Goal: Find contact information: Find contact information

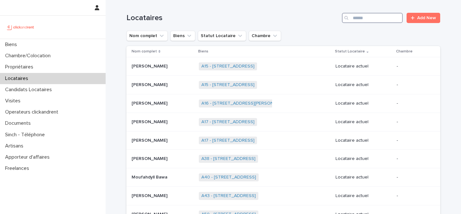
click at [373, 16] on input "Search" at bounding box center [372, 18] width 61 height 10
paste input "******"
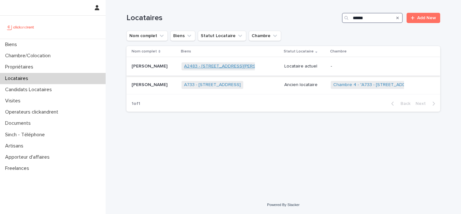
type input "******"
click at [228, 68] on link "A2483 - [STREET_ADDRESS][PERSON_NAME]" at bounding box center [231, 66] width 94 height 5
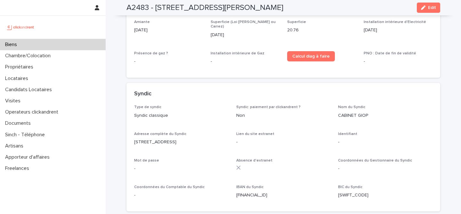
scroll to position [2103, 0]
drag, startPoint x: 339, startPoint y: 83, endPoint x: 381, endPoint y: 83, distance: 41.9
click at [381, 112] on p "CABINET GIOP" at bounding box center [385, 115] width 94 height 7
copy p "CABINET GIOP"
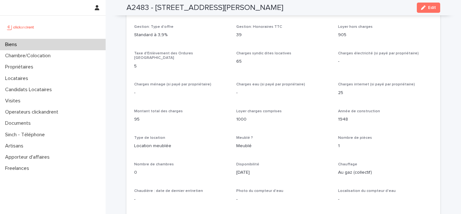
scroll to position [639, 0]
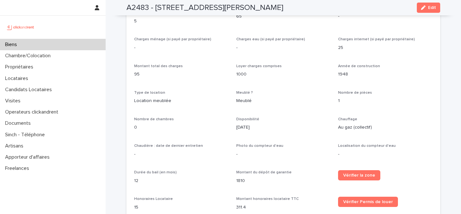
drag, startPoint x: 154, startPoint y: 8, endPoint x: 330, endPoint y: 12, distance: 176.8
click at [283, 12] on h2 "A2483 - [STREET_ADDRESS][PERSON_NAME]" at bounding box center [204, 7] width 157 height 9
copy h2 "[STREET_ADDRESS][PERSON_NAME]"
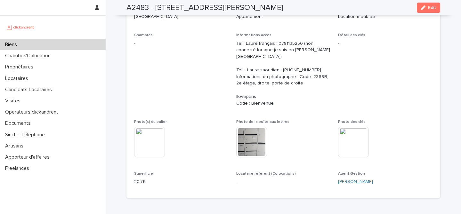
scroll to position [0, 0]
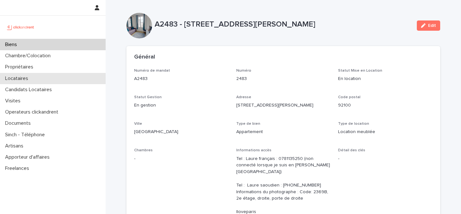
click at [35, 74] on div "Locataires" at bounding box center [53, 78] width 106 height 11
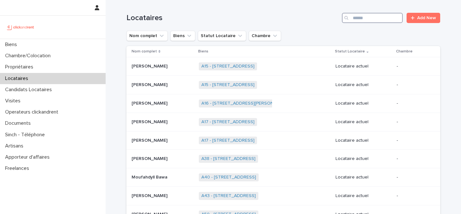
click at [390, 20] on input "Search" at bounding box center [372, 18] width 61 height 10
paste input "********"
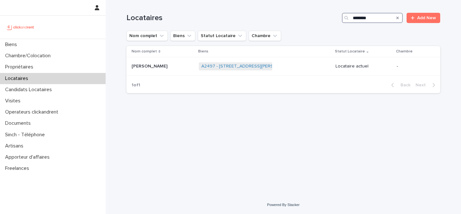
type input "********"
click at [251, 69] on link "A2497 - [STREET_ADDRESS][PERSON_NAME]" at bounding box center [248, 66] width 95 height 5
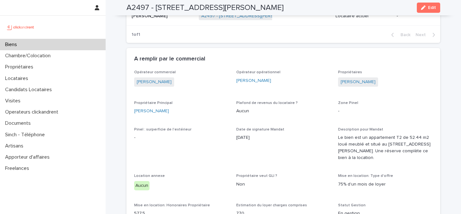
scroll to position [303, 0]
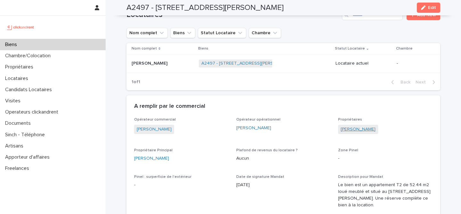
click at [371, 128] on link "[PERSON_NAME]" at bounding box center [358, 129] width 35 height 7
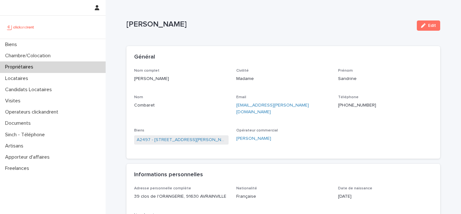
click at [350, 102] on p "[PHONE_NUMBER]" at bounding box center [385, 105] width 94 height 7
click at [350, 106] on p "[PHONE_NUMBER]" at bounding box center [385, 105] width 94 height 7
copy p "33686237082"
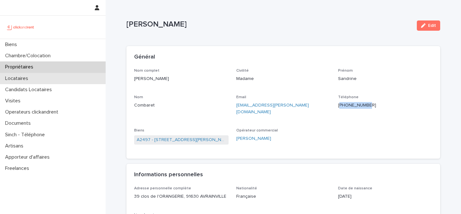
click at [45, 78] on div "Locataires" at bounding box center [53, 78] width 106 height 11
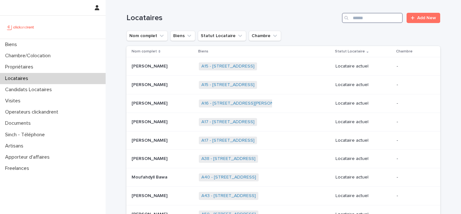
click at [375, 16] on input "Search" at bounding box center [372, 18] width 61 height 10
paste input "*****"
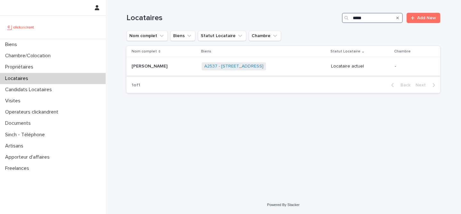
type input "*****"
click at [326, 63] on div "A2537 - [STREET_ADDRESS] + 0" at bounding box center [264, 66] width 124 height 13
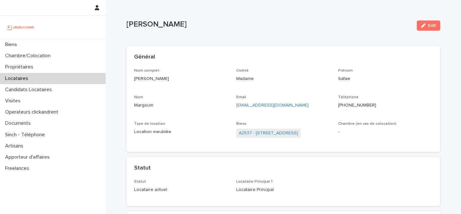
click at [178, 84] on div "Nom complet [PERSON_NAME]" at bounding box center [181, 78] width 94 height 19
click at [353, 110] on div "Téléphone [PHONE_NUMBER]" at bounding box center [385, 104] width 94 height 19
click at [353, 103] on p "[PHONE_NUMBER]" at bounding box center [385, 105] width 94 height 7
copy p "212643353237"
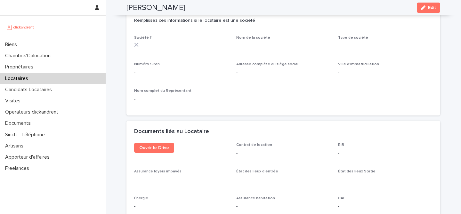
scroll to position [593, 0]
click at [165, 136] on div "Documents liés au Locataire" at bounding box center [283, 133] width 314 height 22
click at [164, 147] on span "Ouvrir le Drive" at bounding box center [154, 149] width 30 height 4
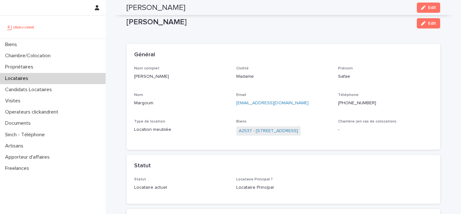
scroll to position [0, 0]
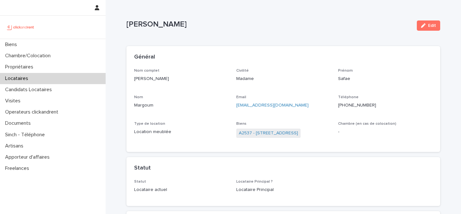
click at [301, 108] on p "[EMAIL_ADDRESS][DOMAIN_NAME]" at bounding box center [283, 105] width 94 height 7
copy link "[EMAIL_ADDRESS][DOMAIN_NAME]"
drag, startPoint x: 301, startPoint y: 108, endPoint x: 239, endPoint y: 108, distance: 62.1
click at [239, 108] on p "[EMAIL_ADDRESS][DOMAIN_NAME]" at bounding box center [283, 105] width 94 height 7
click at [301, 86] on div "Civilité Madame" at bounding box center [283, 78] width 94 height 19
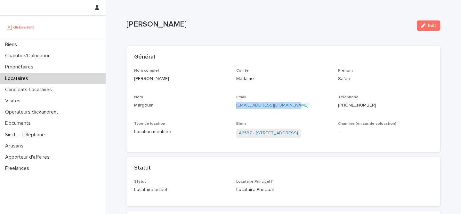
copy link "[EMAIL_ADDRESS][DOMAIN_NAME]"
drag, startPoint x: 301, startPoint y: 107, endPoint x: 235, endPoint y: 104, distance: 66.7
click at [235, 104] on div "Nom complet Safae Margoum Civilité Madame Prénom Safae Nom Margoum Email [EMAIL…" at bounding box center [283, 107] width 298 height 76
click at [311, 101] on div "[EMAIL_ADDRESS][DOMAIN_NAME]" at bounding box center [283, 105] width 94 height 8
click at [297, 133] on link "A2537 - [STREET_ADDRESS]" at bounding box center [268, 133] width 59 height 7
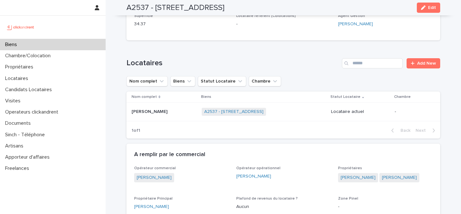
scroll to position [226, 0]
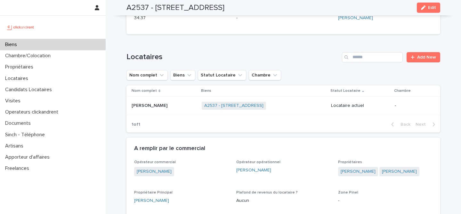
click at [181, 112] on td "Safae Margoum [PERSON_NAME]" at bounding box center [162, 106] width 73 height 19
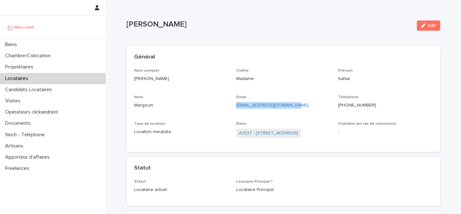
copy link "[EMAIL_ADDRESS][DOMAIN_NAME]"
drag, startPoint x: 306, startPoint y: 104, endPoint x: 235, endPoint y: 104, distance: 71.4
click at [235, 104] on div "Nom complet Safae Margoum Civilité Madame Prénom Safae Nom Margoum Email [EMAIL…" at bounding box center [283, 107] width 298 height 76
